Goal: Navigation & Orientation: Find specific page/section

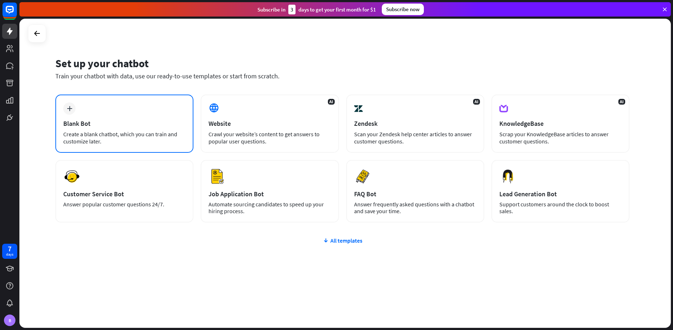
click at [158, 108] on div "plus Blank Bot Create a blank chatbot, which you can train and customize later." at bounding box center [124, 124] width 138 height 58
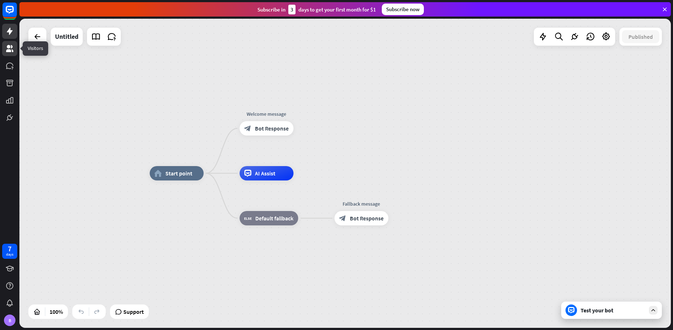
click at [13, 52] on icon at bounding box center [9, 48] width 9 height 9
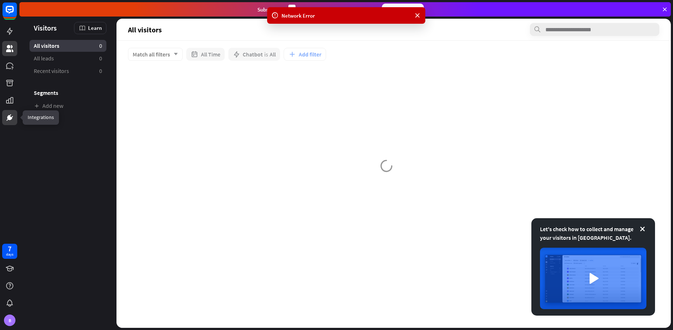
click at [9, 122] on link at bounding box center [9, 117] width 15 height 15
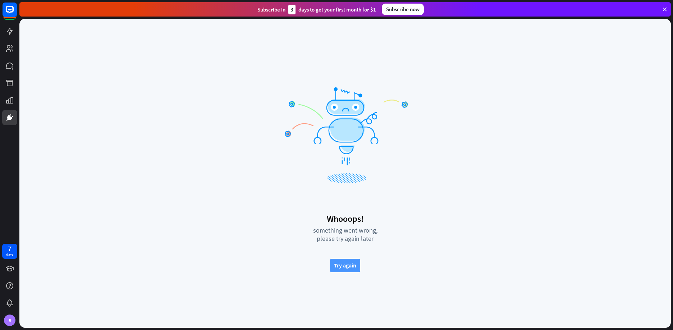
click at [345, 269] on button "Try again" at bounding box center [345, 265] width 30 height 13
